Goal: Task Accomplishment & Management: Use online tool/utility

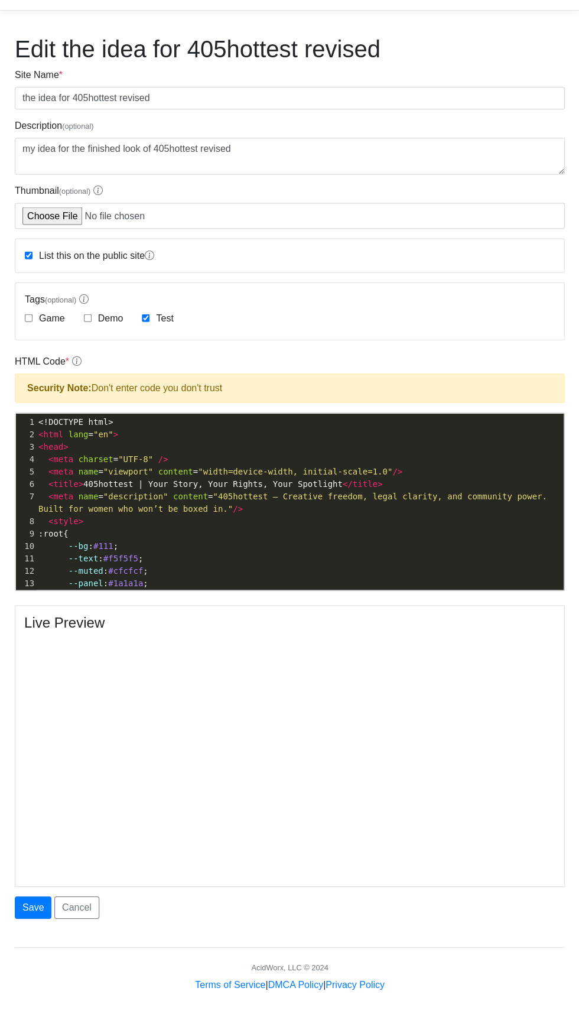
scroll to position [21, 0]
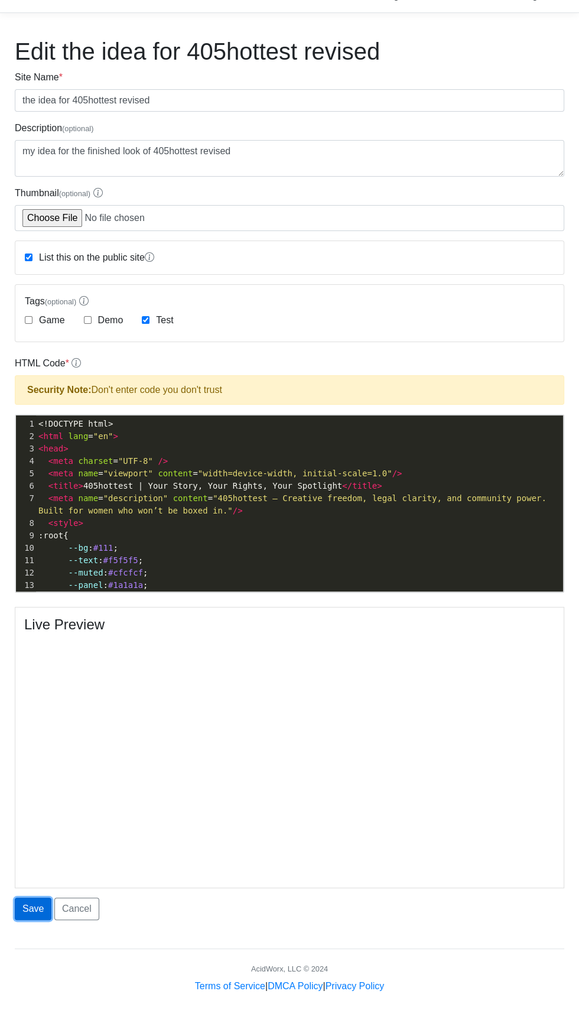
click at [35, 906] on button "Save" at bounding box center [33, 908] width 37 height 22
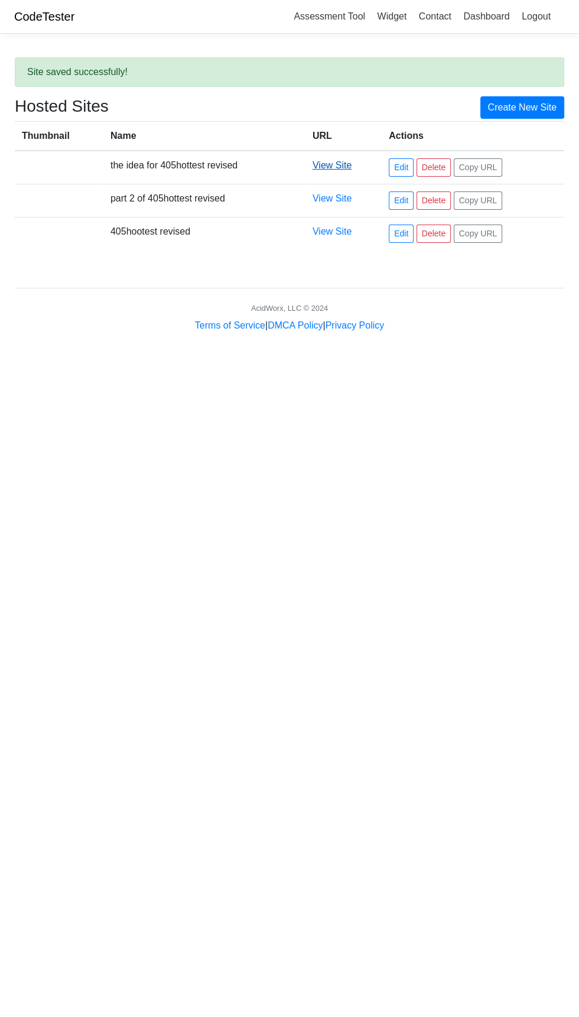
click at [343, 160] on link "View Site" at bounding box center [332, 165] width 39 height 10
click at [401, 168] on link "Edit" at bounding box center [401, 167] width 25 height 18
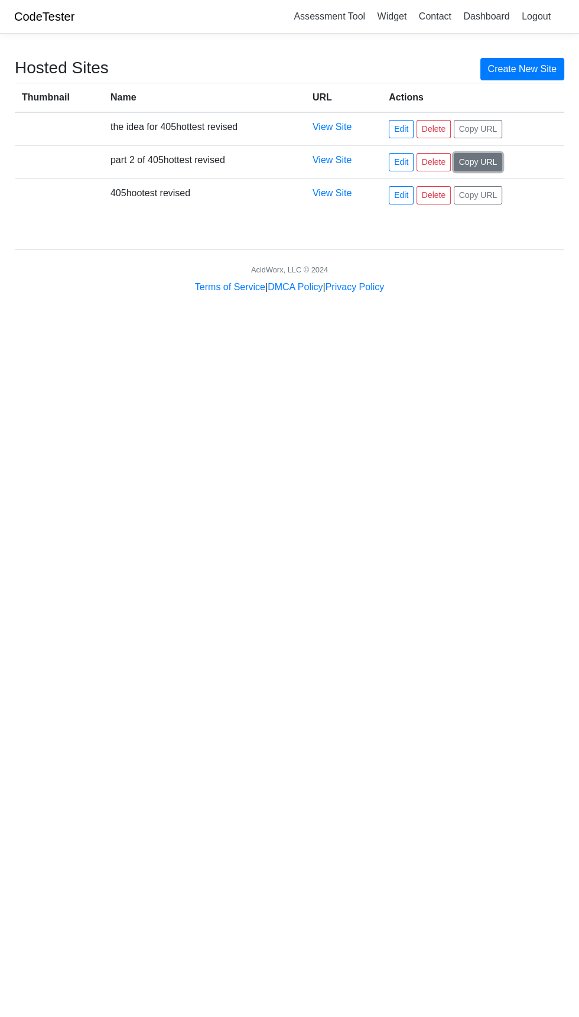
click at [486, 163] on button "Copy URL" at bounding box center [478, 162] width 49 height 18
